Goal: Check status: Check status

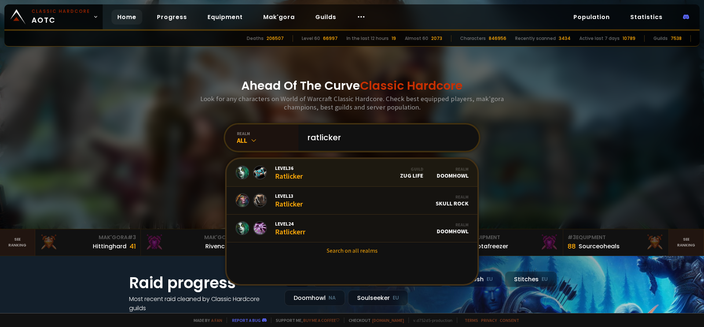
type input "ratlicker"
click at [338, 171] on link "Level 36 Ratlicker Guild Zug Life Realm Doomhowl" at bounding box center [351, 173] width 251 height 28
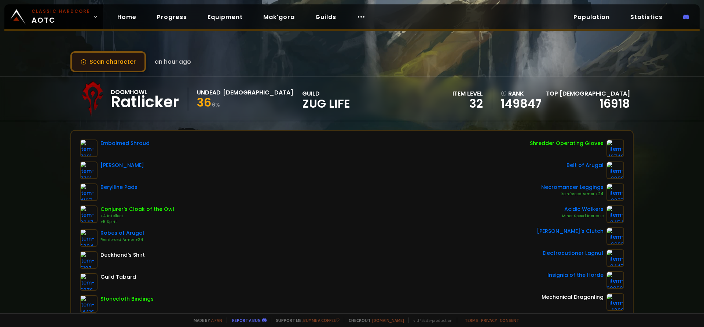
click at [124, 70] on button "Scan character" at bounding box center [107, 61] width 75 height 21
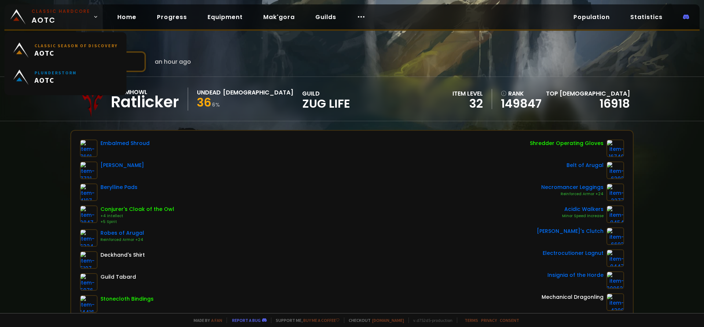
click at [54, 14] on small "Classic Hardcore" at bounding box center [61, 11] width 59 height 7
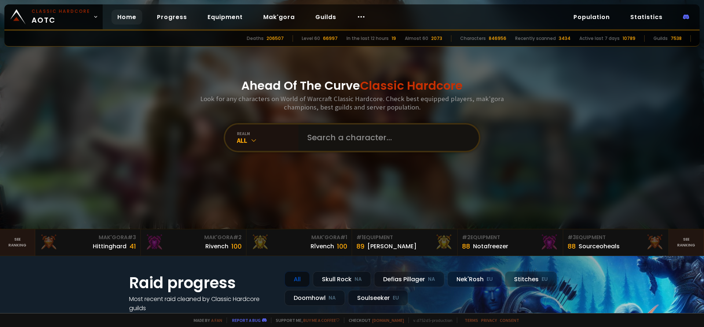
click at [357, 139] on input "text" at bounding box center [386, 138] width 167 height 26
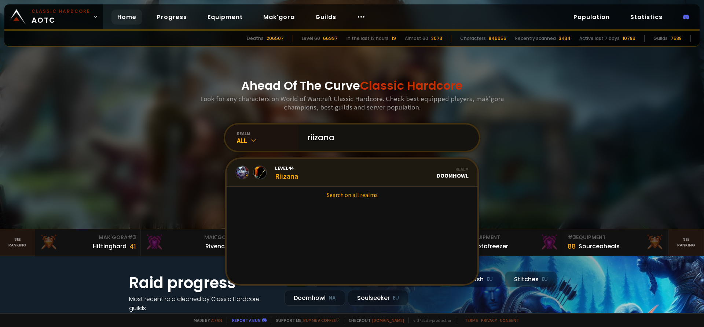
type input "riizana"
click at [350, 163] on link "Level 44 Riizana Realm Doomhowl" at bounding box center [351, 173] width 251 height 28
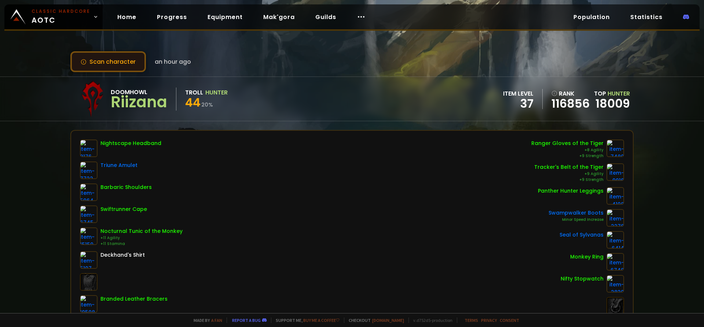
click at [119, 57] on button "Scan character" at bounding box center [107, 61] width 75 height 21
